Goal: Information Seeking & Learning: Learn about a topic

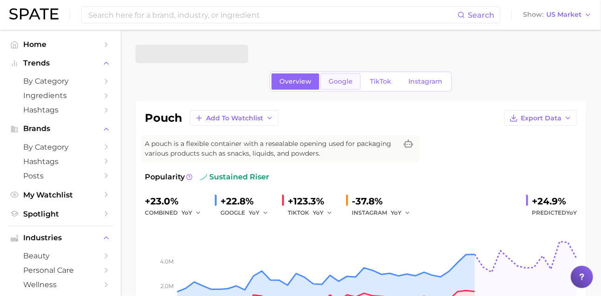
click at [342, 84] on span "Google" at bounding box center [341, 81] width 24 height 8
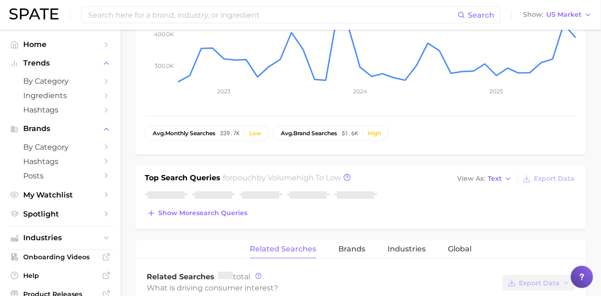
scroll to position [314, 0]
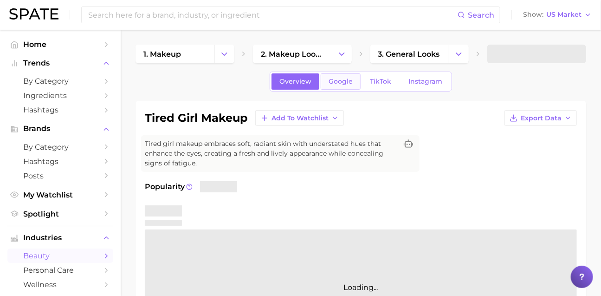
click at [338, 84] on span "Google" at bounding box center [341, 81] width 24 height 8
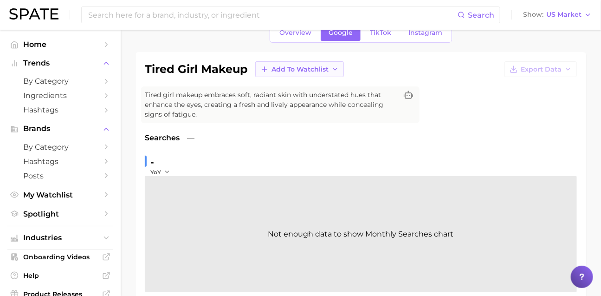
scroll to position [41, 0]
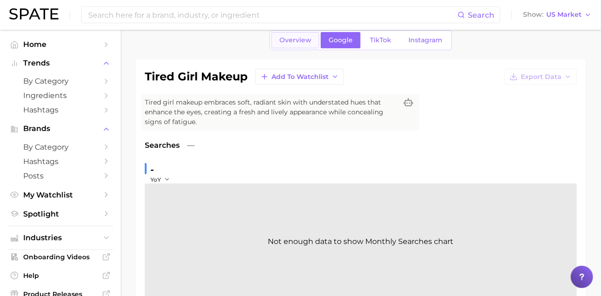
click at [288, 39] on span "Overview" at bounding box center [295, 40] width 32 height 8
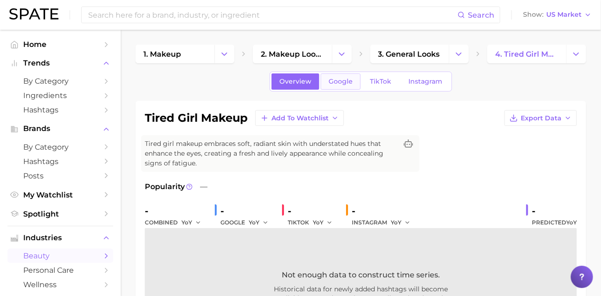
click at [337, 78] on link "Google" at bounding box center [341, 81] width 40 height 16
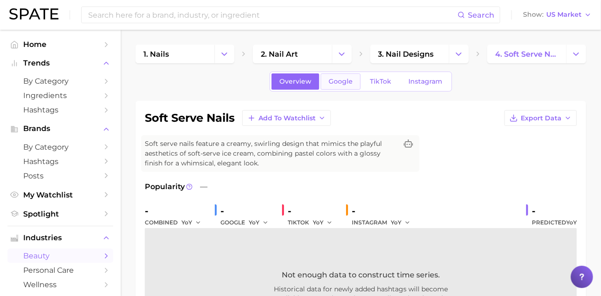
click at [332, 90] on link "Google" at bounding box center [341, 81] width 40 height 16
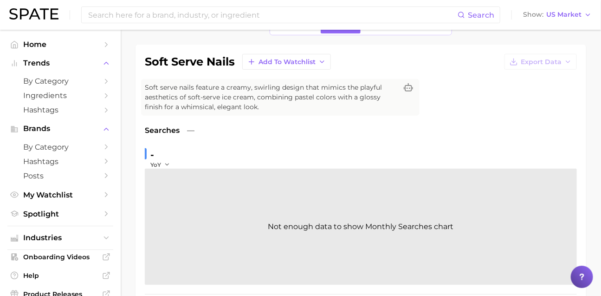
scroll to position [50, 0]
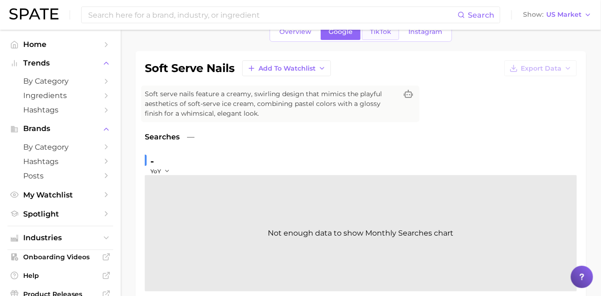
click at [386, 36] on span "TikTok" at bounding box center [380, 32] width 21 height 8
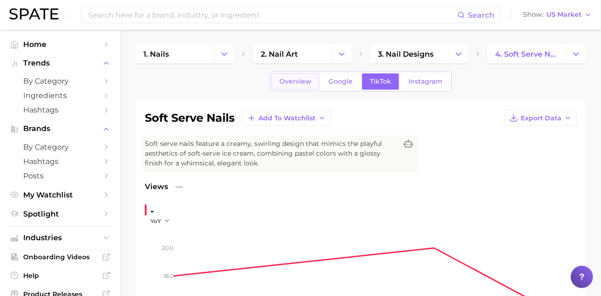
click at [271, 90] on link "Overview" at bounding box center [295, 81] width 48 height 16
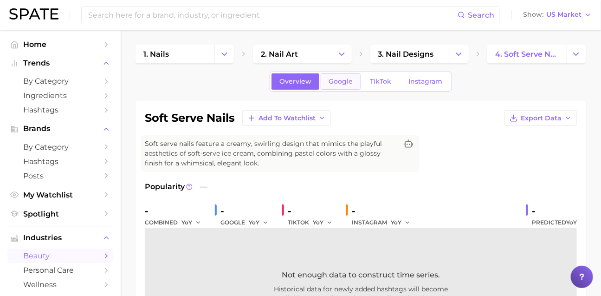
click at [334, 90] on link "Google" at bounding box center [341, 81] width 40 height 16
